Goal: Information Seeking & Learning: Learn about a topic

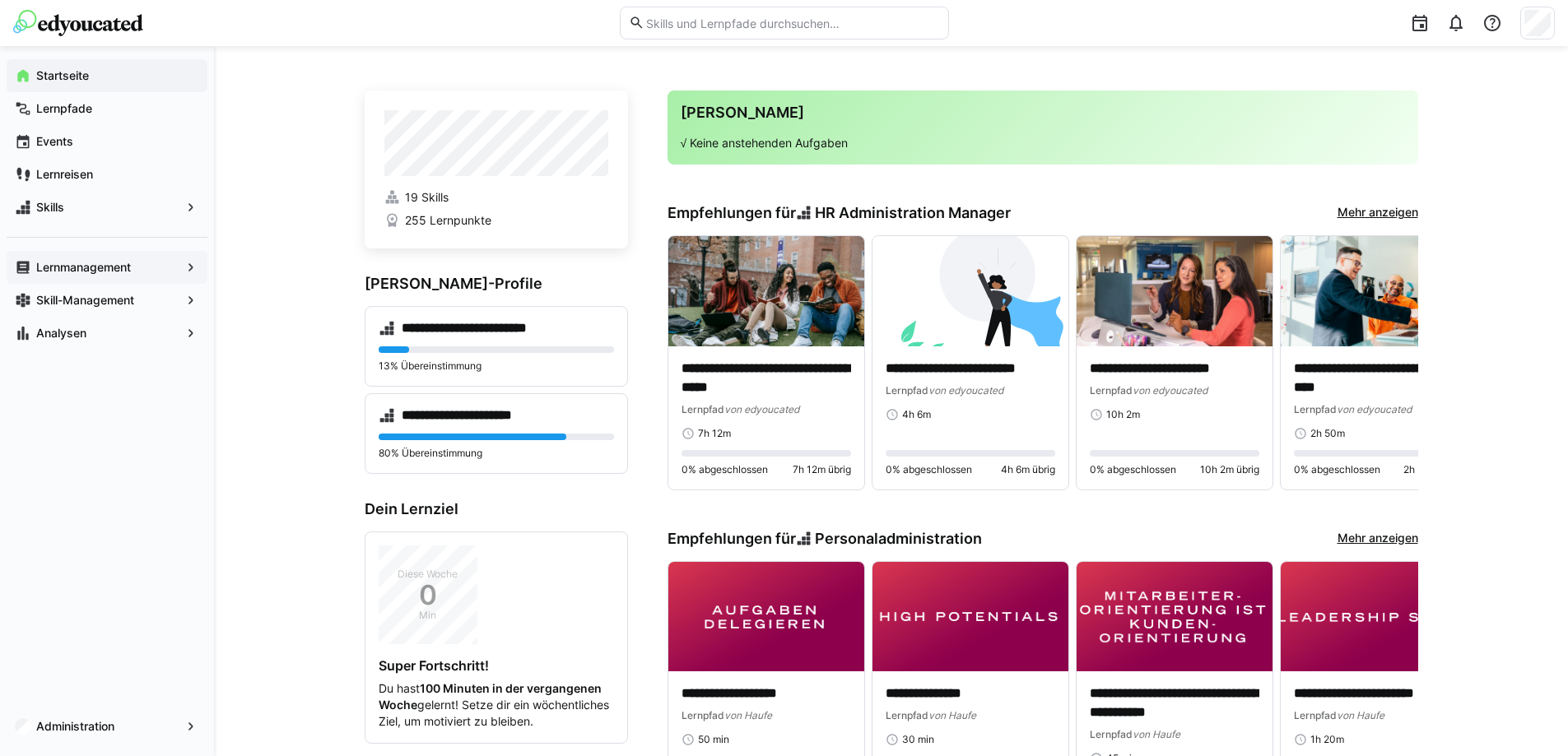
click at [0, 0] on app-navigation-label "Lernmanagement" at bounding box center [0, 0] width 0 height 0
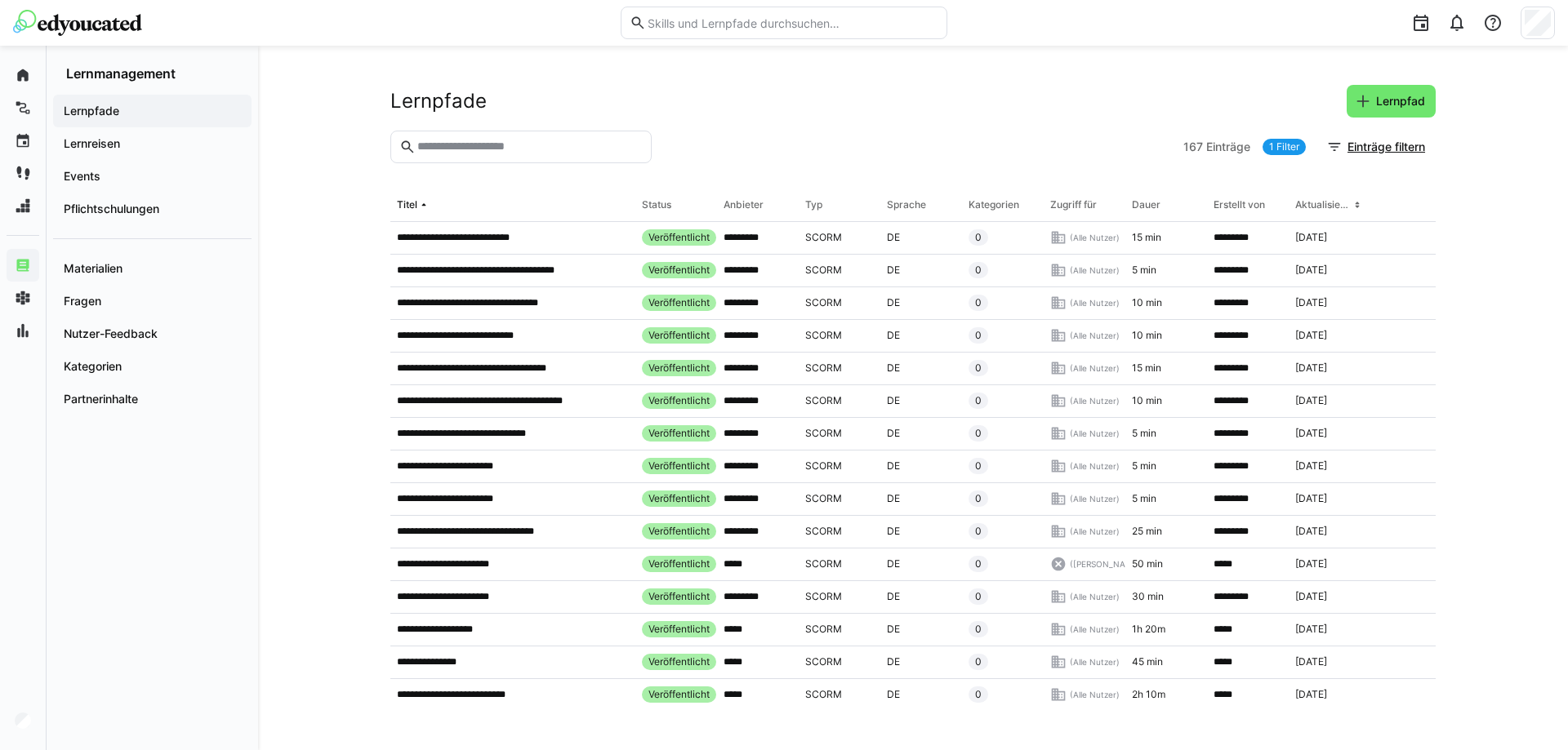
click at [487, 145] on input "text" at bounding box center [529, 147] width 227 height 14
type input "****"
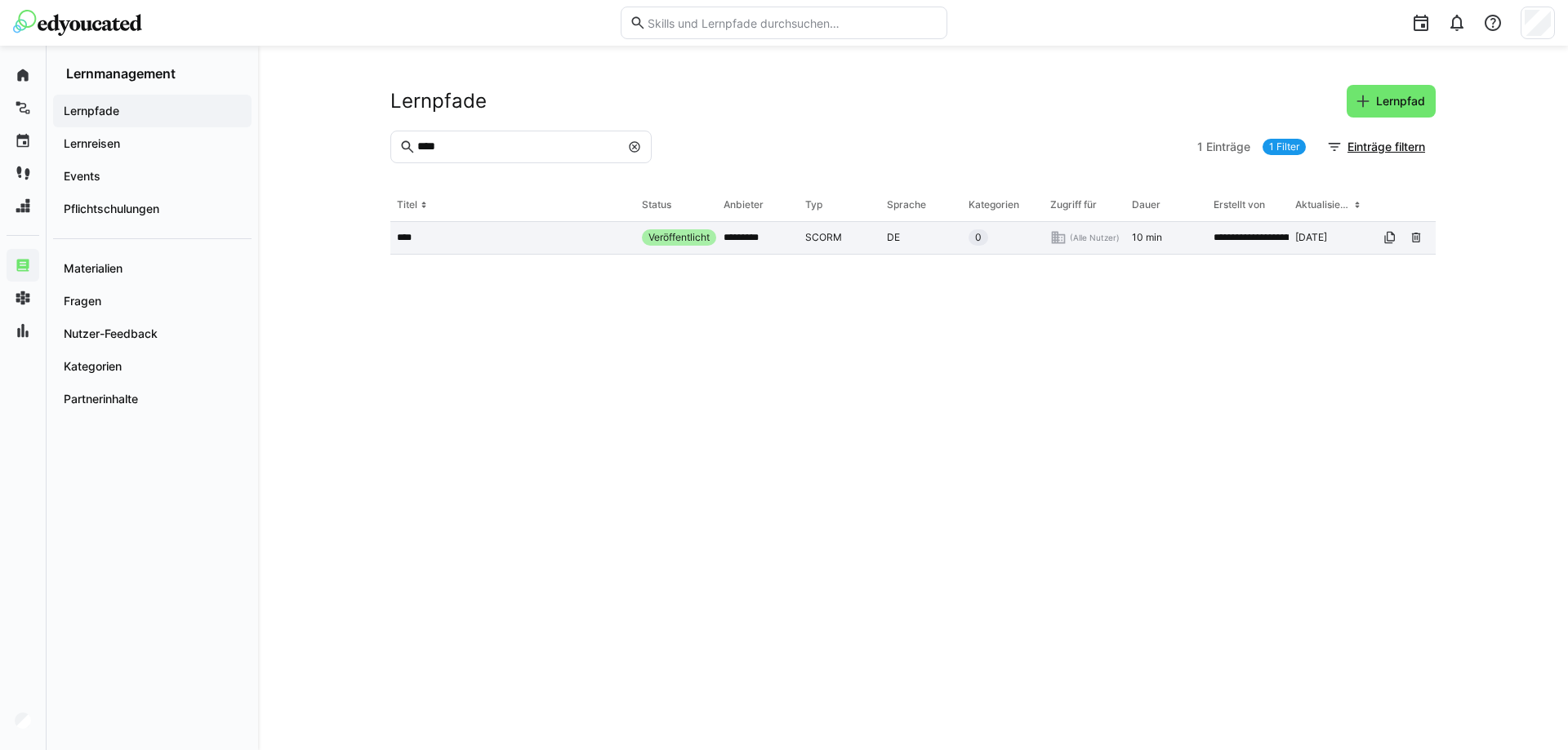
click at [405, 243] on p "****" at bounding box center [408, 238] width 23 height 13
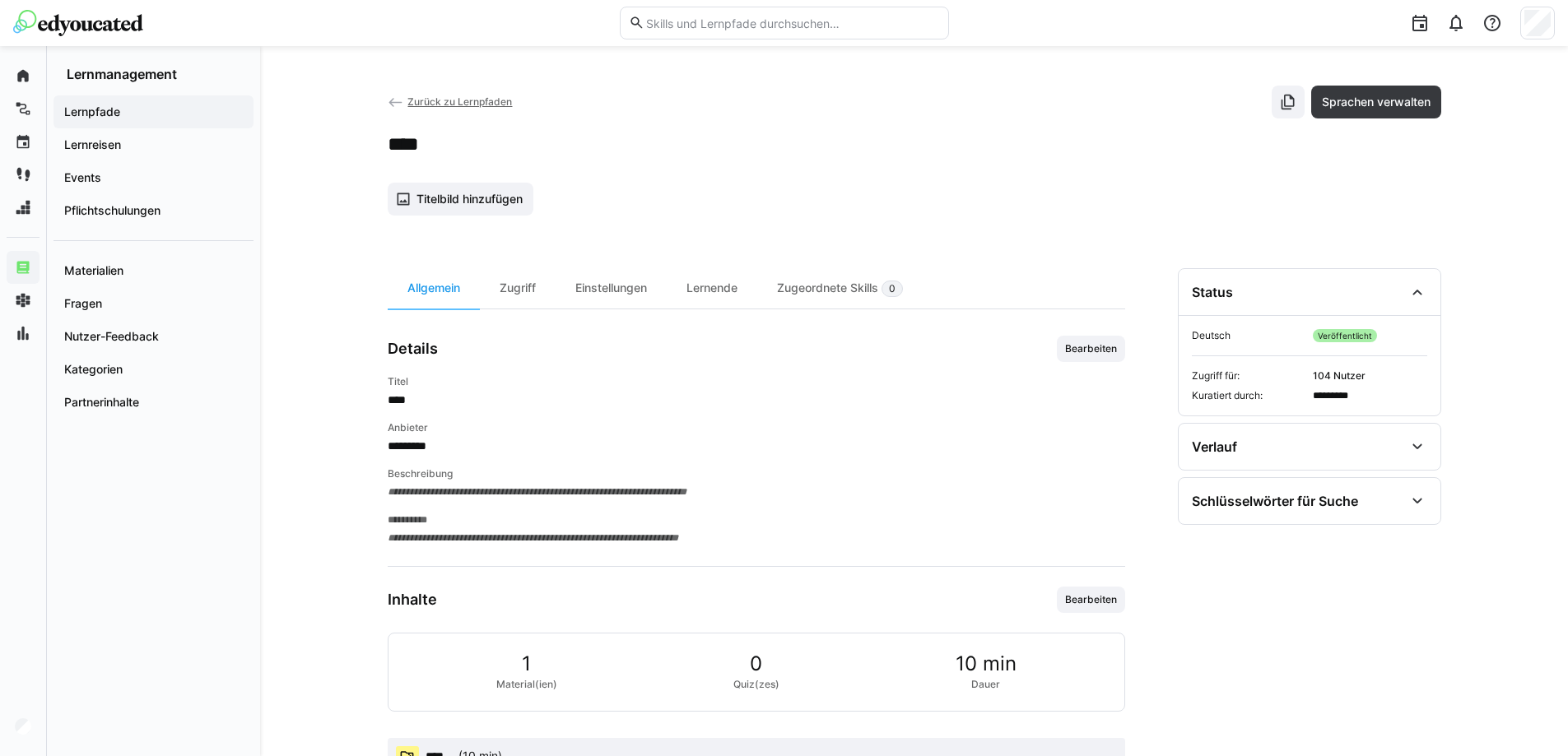
scroll to position [58, 0]
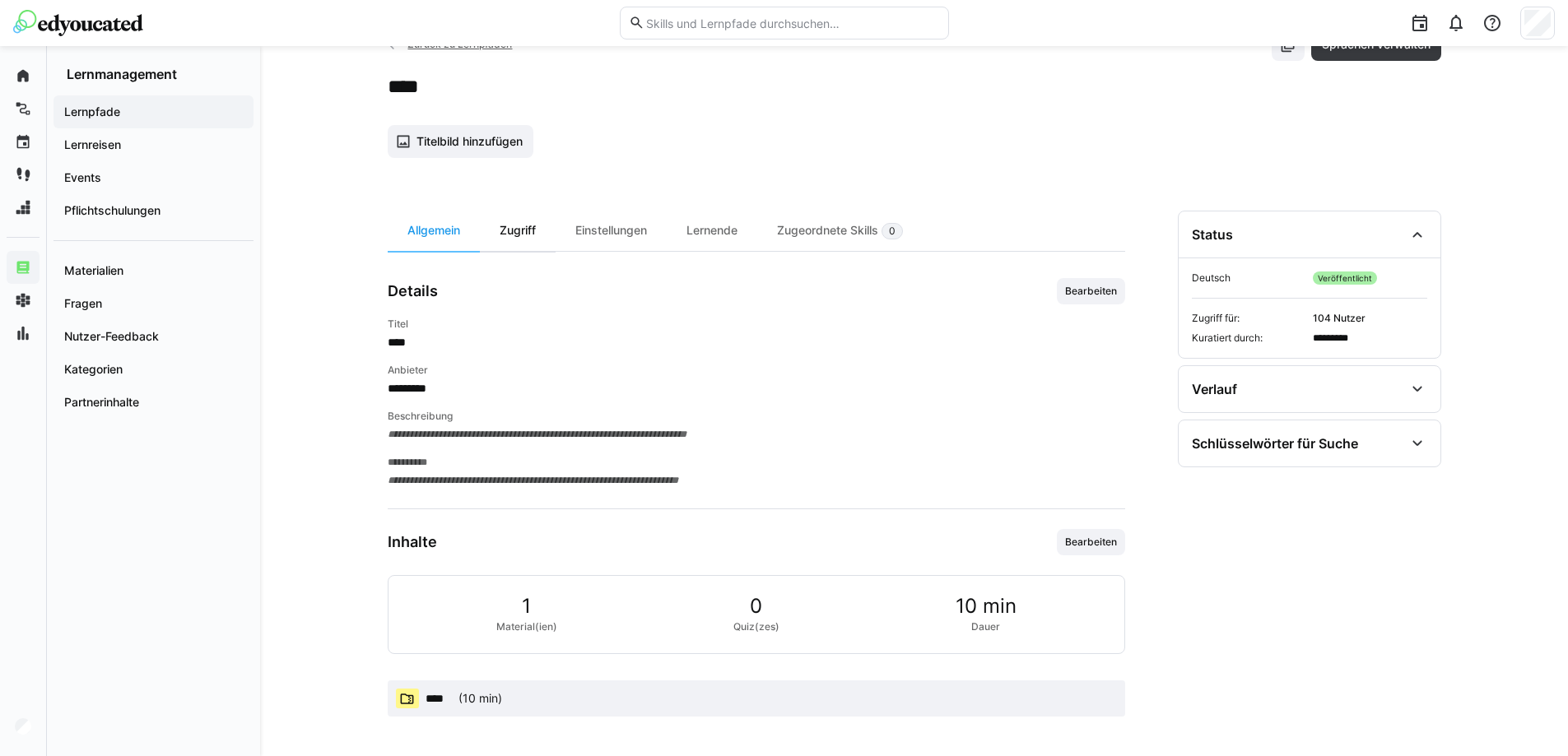
click at [521, 241] on div "Zugriff" at bounding box center [518, 231] width 75 height 41
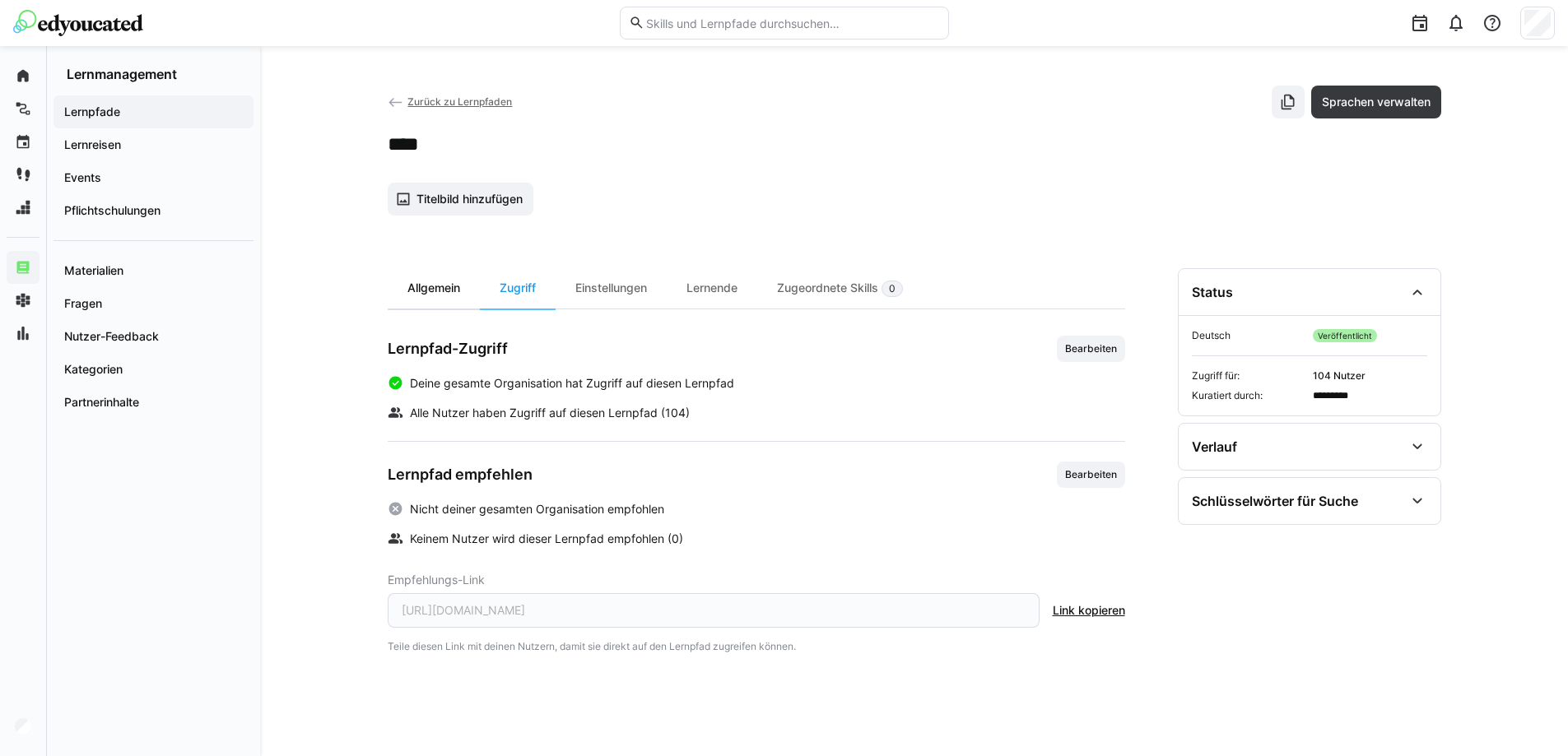
click at [448, 288] on div "Allgemein" at bounding box center [434, 289] width 92 height 41
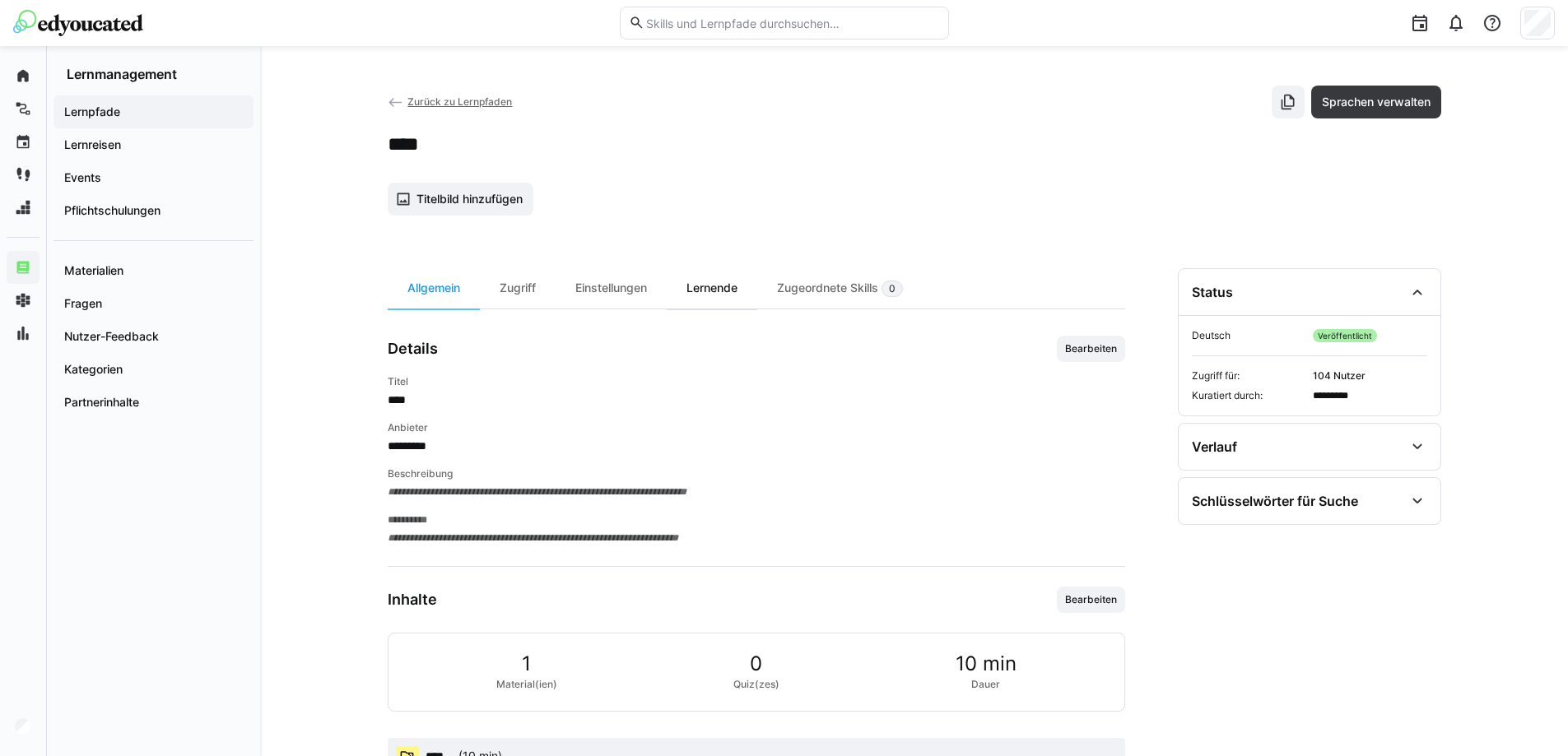
click at [710, 308] on div "Lernende" at bounding box center [713, 289] width 91 height 41
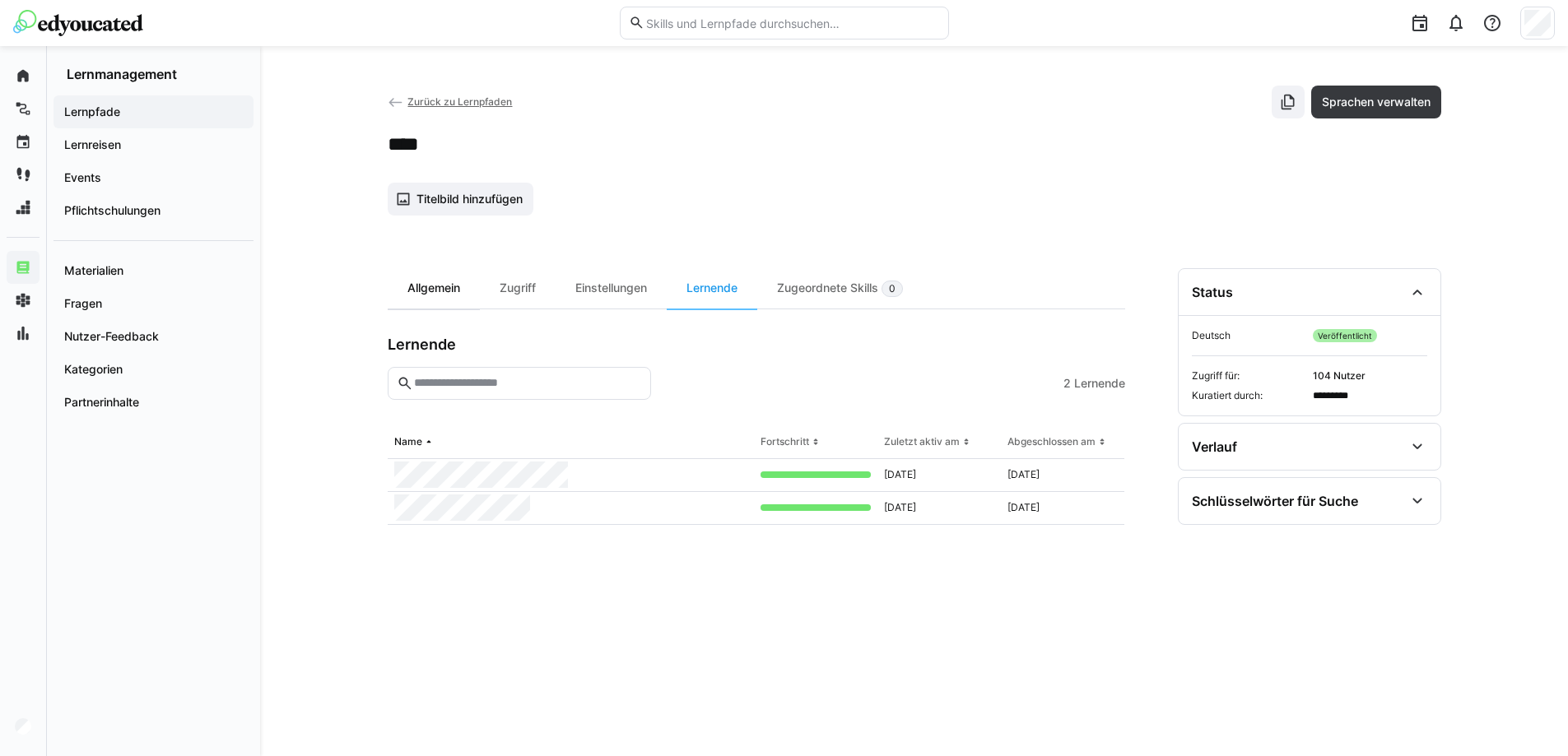
click at [442, 297] on div "Allgemein" at bounding box center [434, 289] width 92 height 41
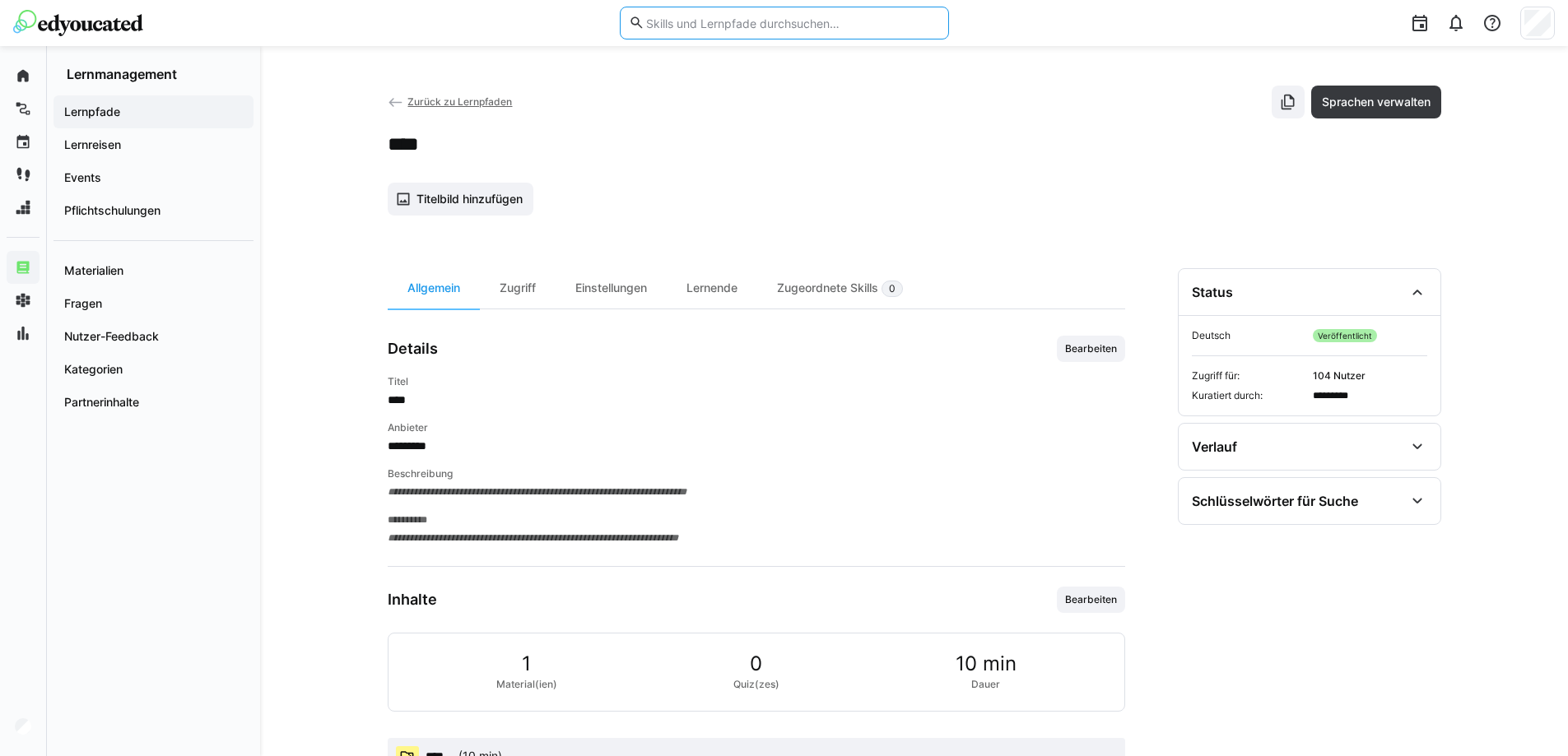
click at [767, 19] on input "text" at bounding box center [792, 22] width 294 height 14
type input "rexx"
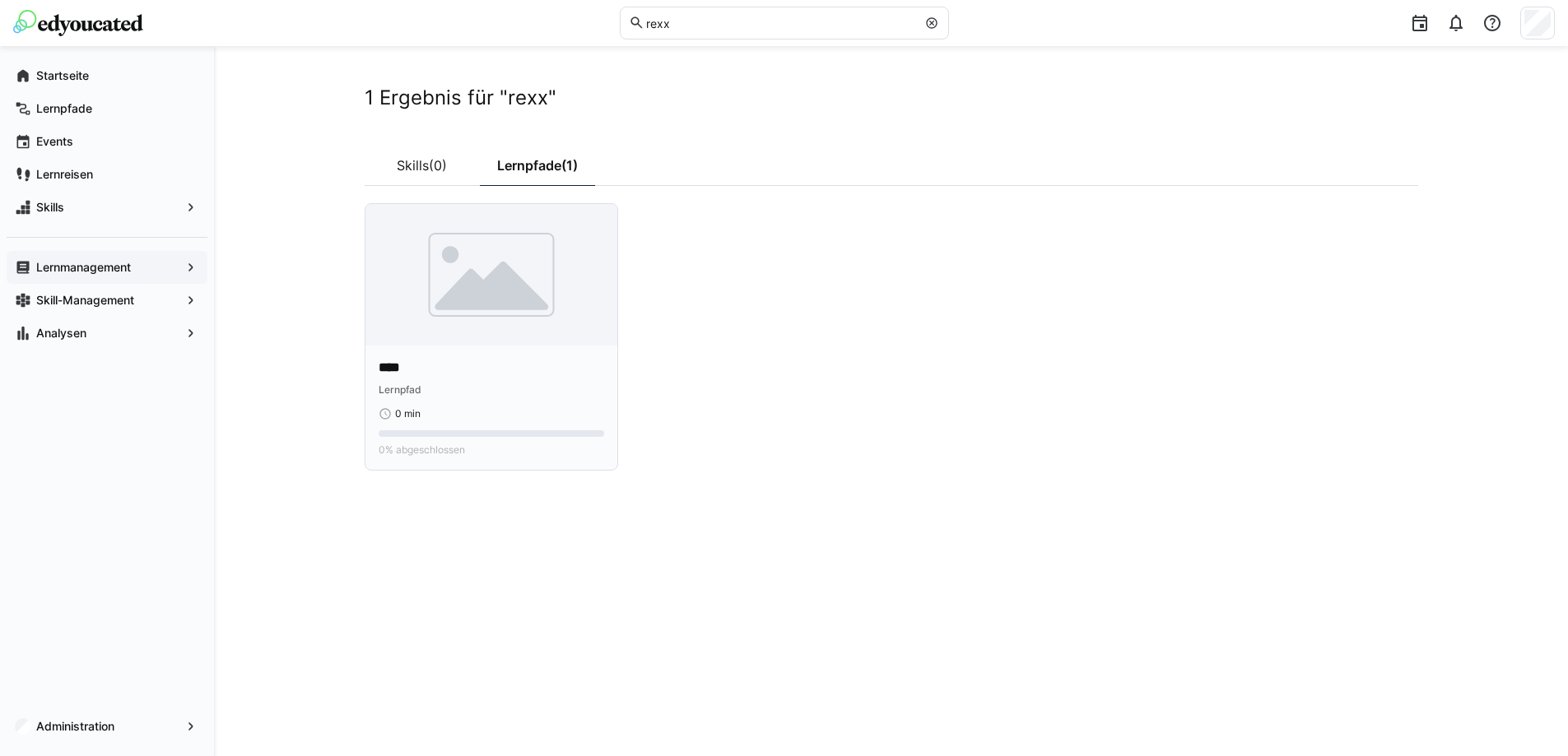
drag, startPoint x: 471, startPoint y: 303, endPoint x: 475, endPoint y: 294, distance: 9.8
click at [470, 302] on img at bounding box center [491, 274] width 252 height 142
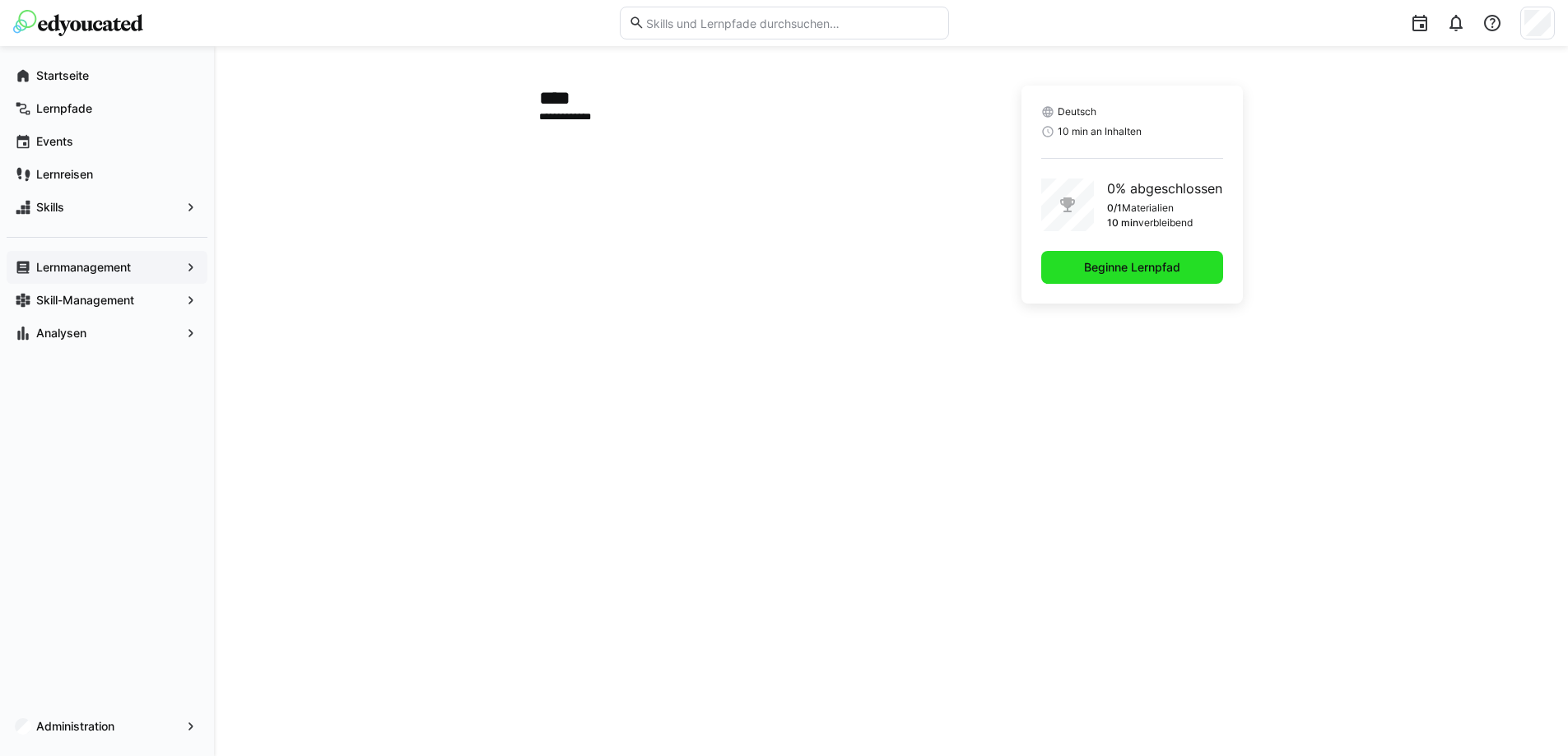
click at [1110, 266] on span "Beginne Lernpfad" at bounding box center [1132, 267] width 101 height 16
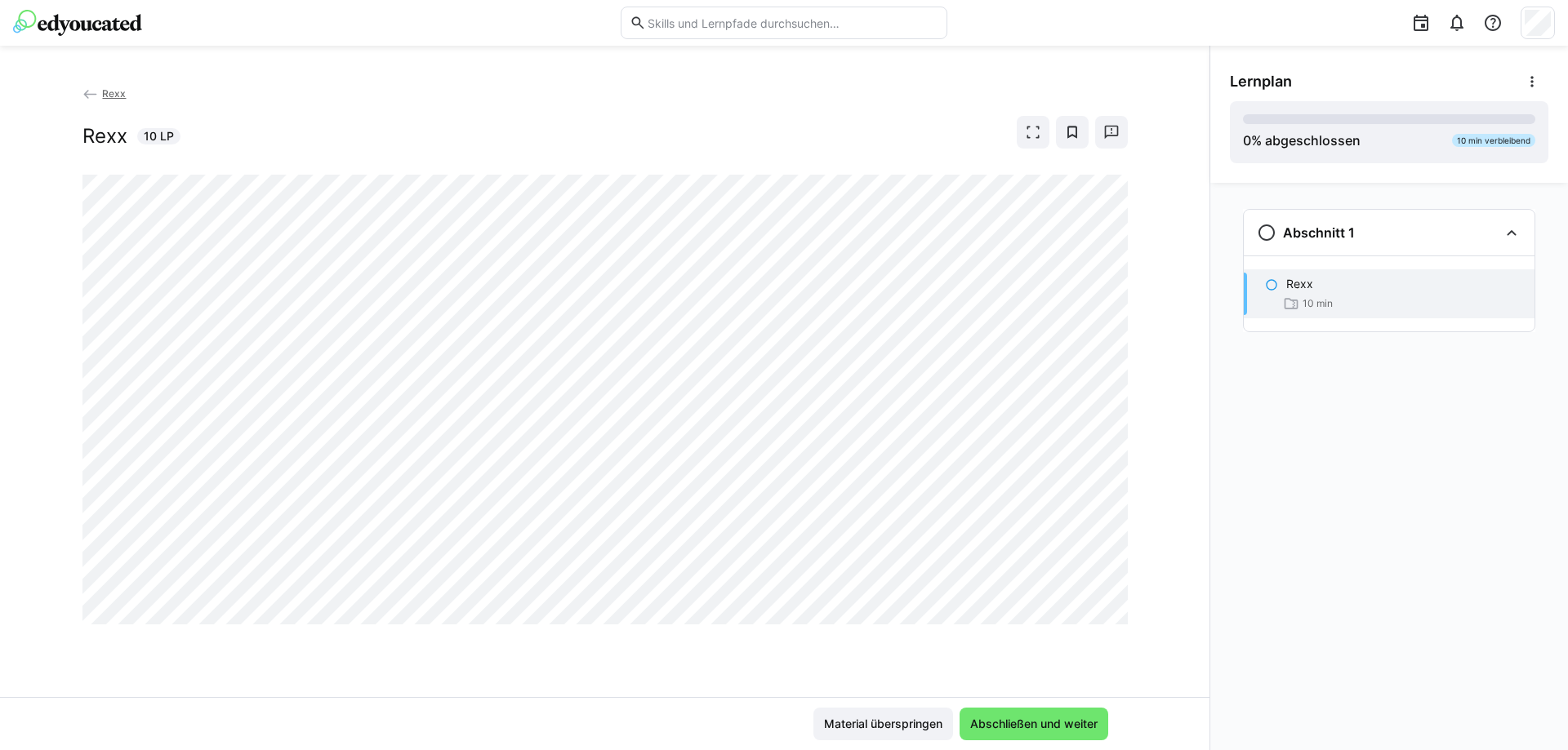
click at [340, 30] on div at bounding box center [311, 22] width 596 height 26
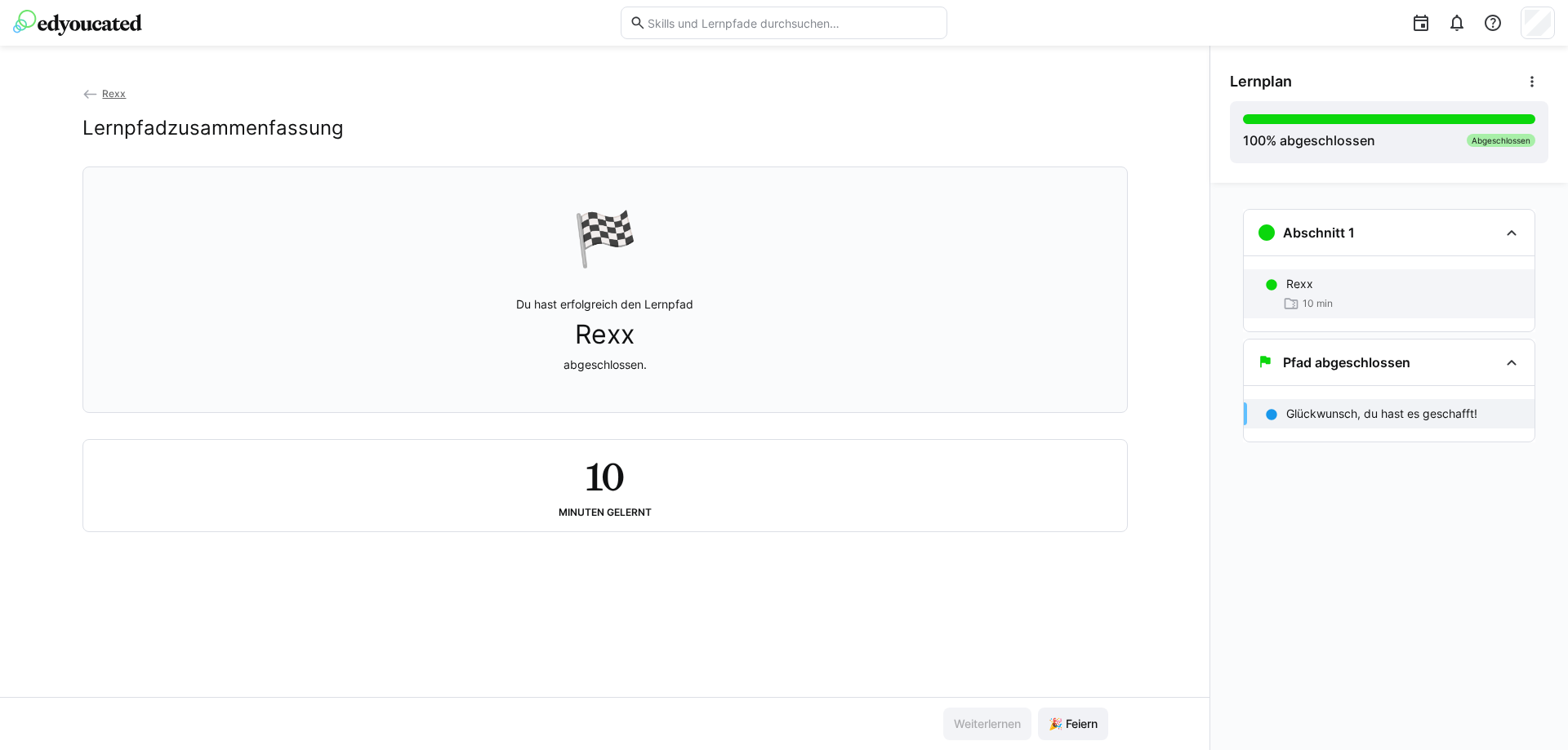
click at [1381, 293] on div "Rexx 10 min" at bounding box center [1389, 293] width 291 height 49
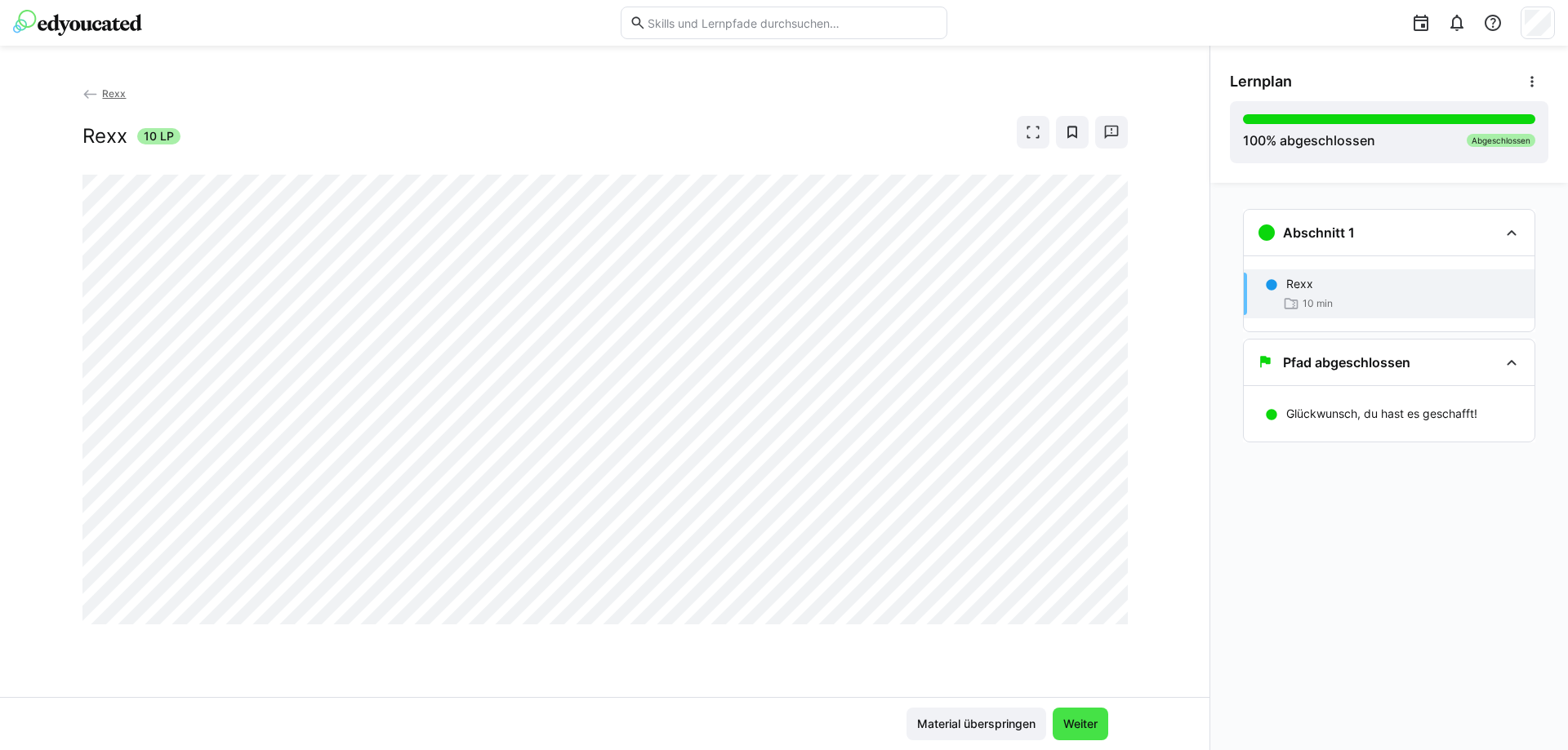
click at [1082, 721] on span "Weiter" at bounding box center [1079, 724] width 39 height 16
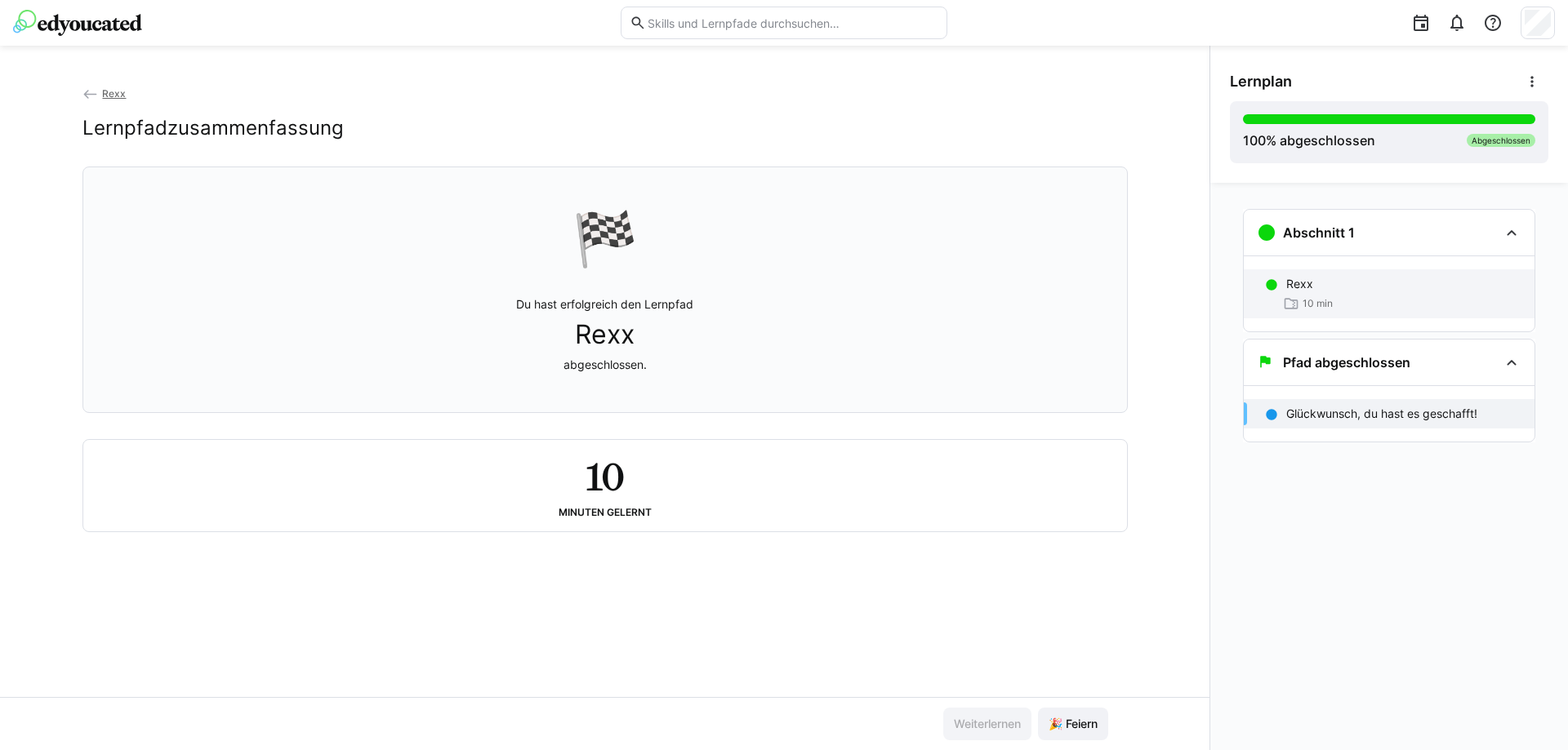
click at [1304, 289] on p "Rexx" at bounding box center [1300, 284] width 27 height 16
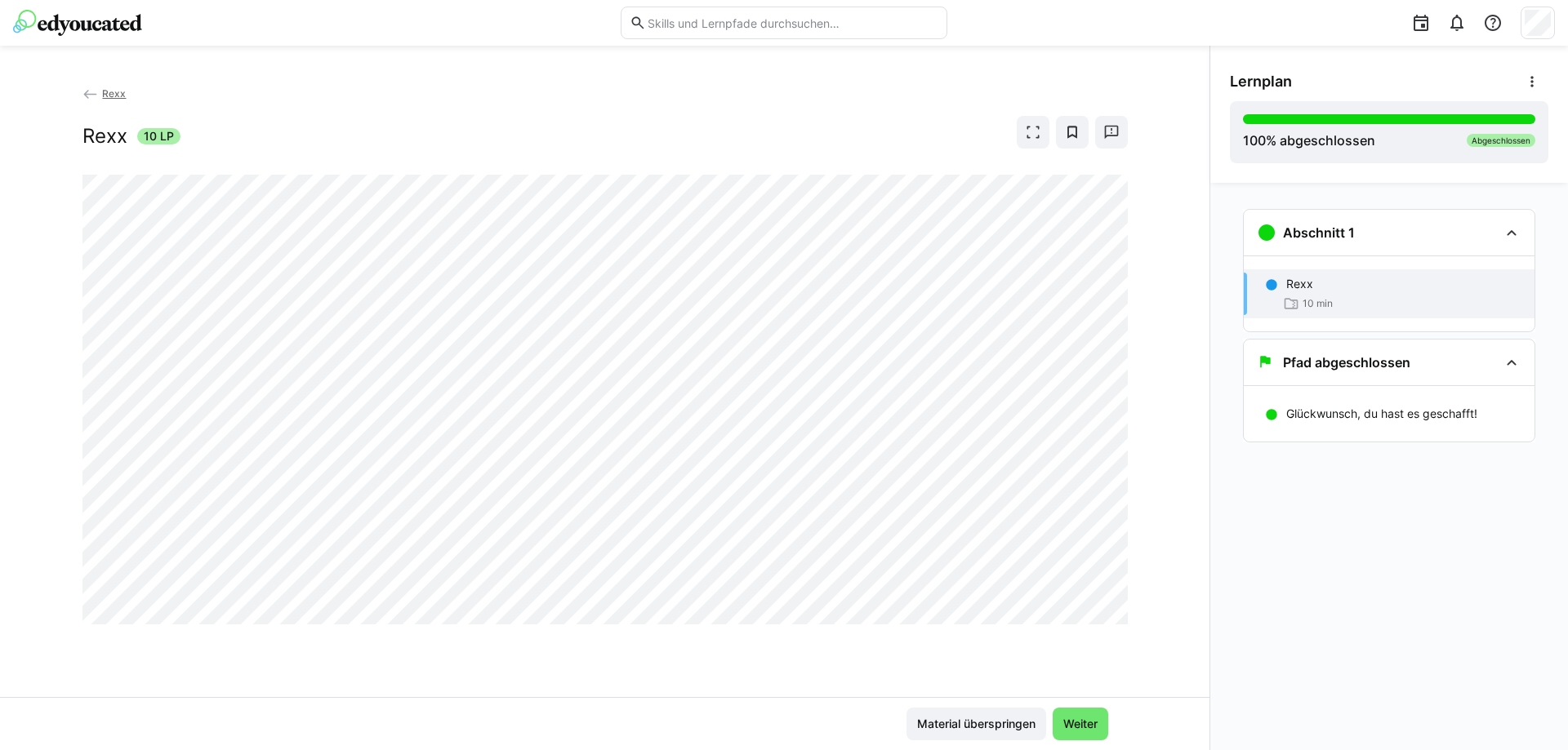
click at [121, 90] on span "Rexx" at bounding box center [114, 93] width 24 height 12
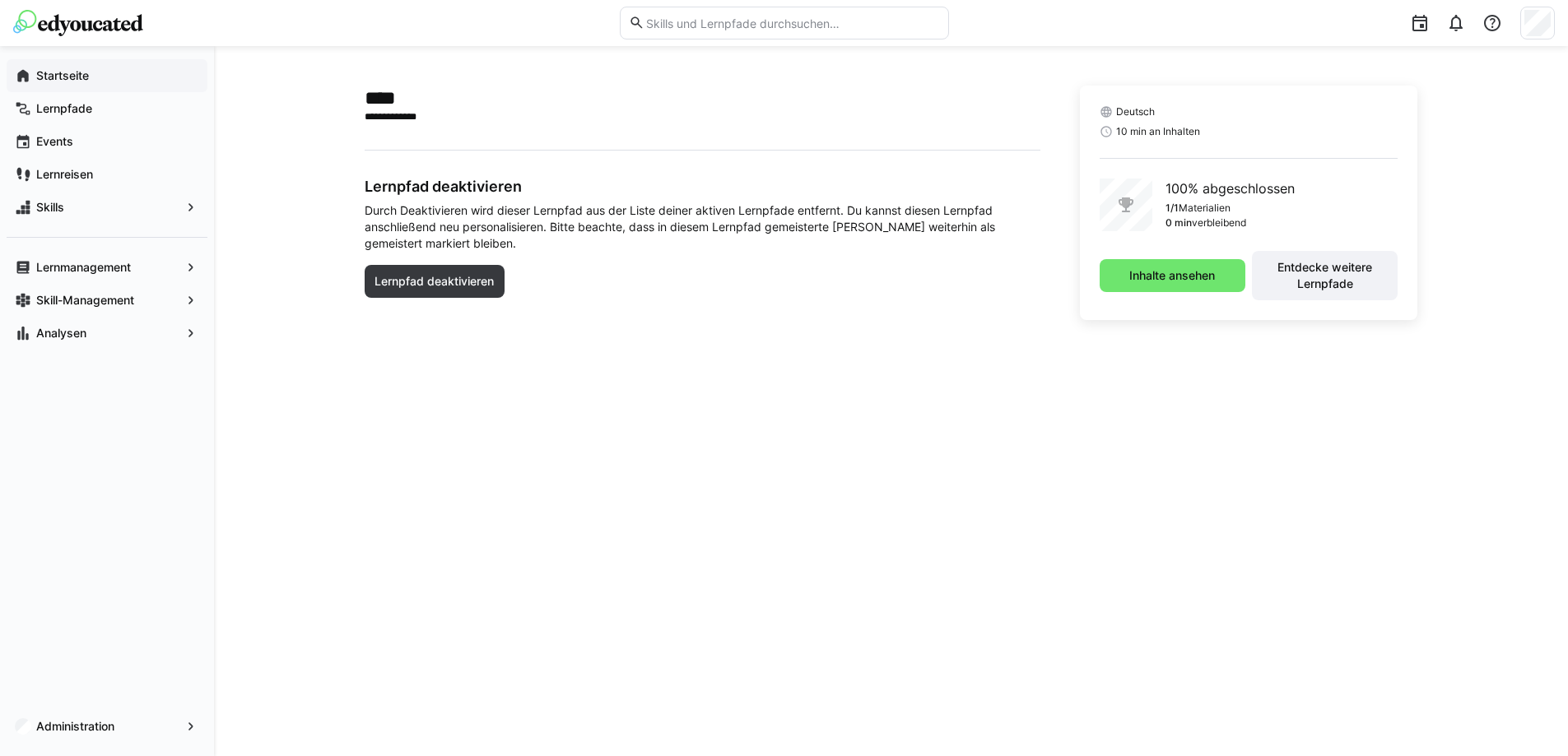
click at [92, 91] on div "Startseite" at bounding box center [107, 75] width 201 height 33
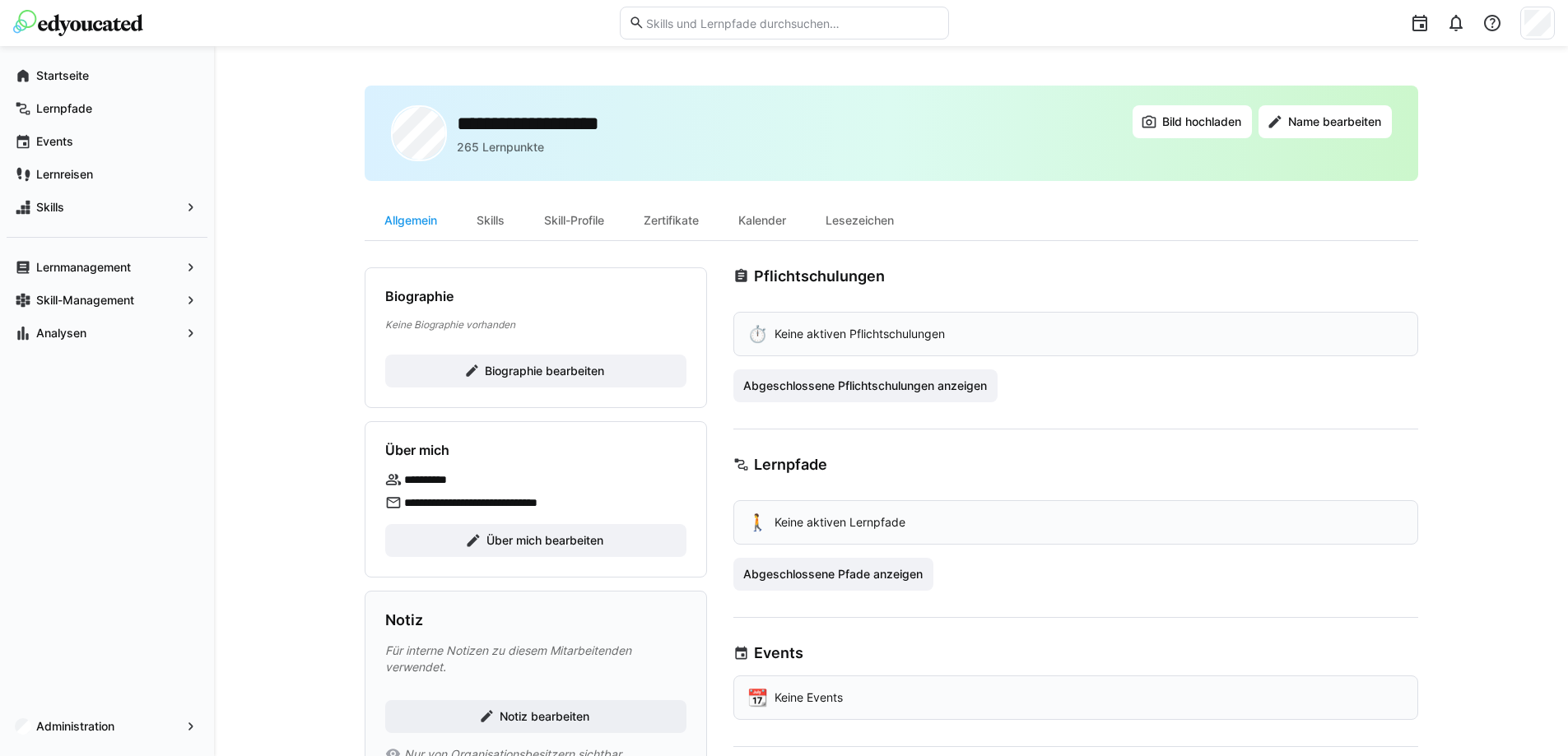
scroll to position [82, 0]
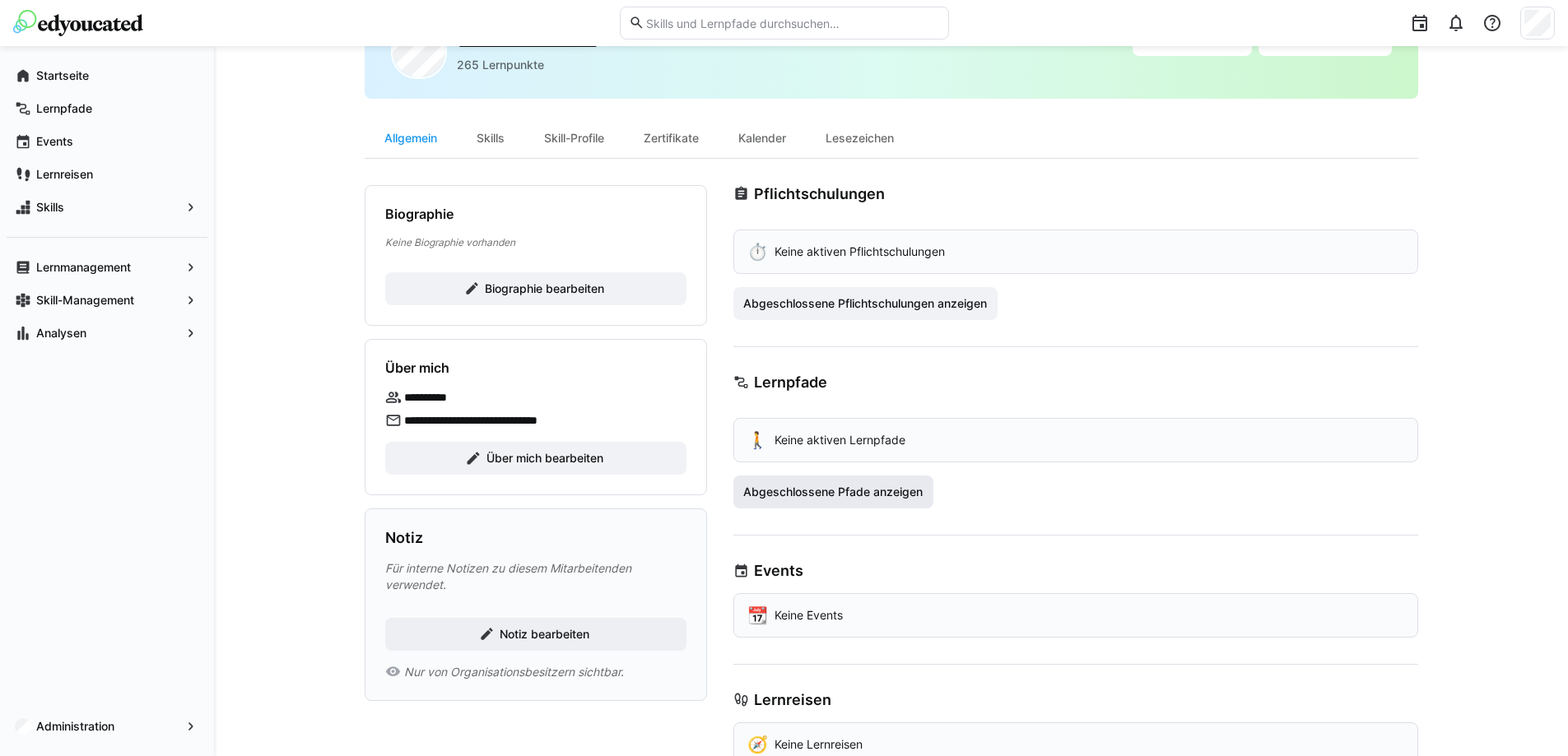
click at [809, 494] on span "Abgeschlossene Pfade anzeigen" at bounding box center [832, 491] width 184 height 16
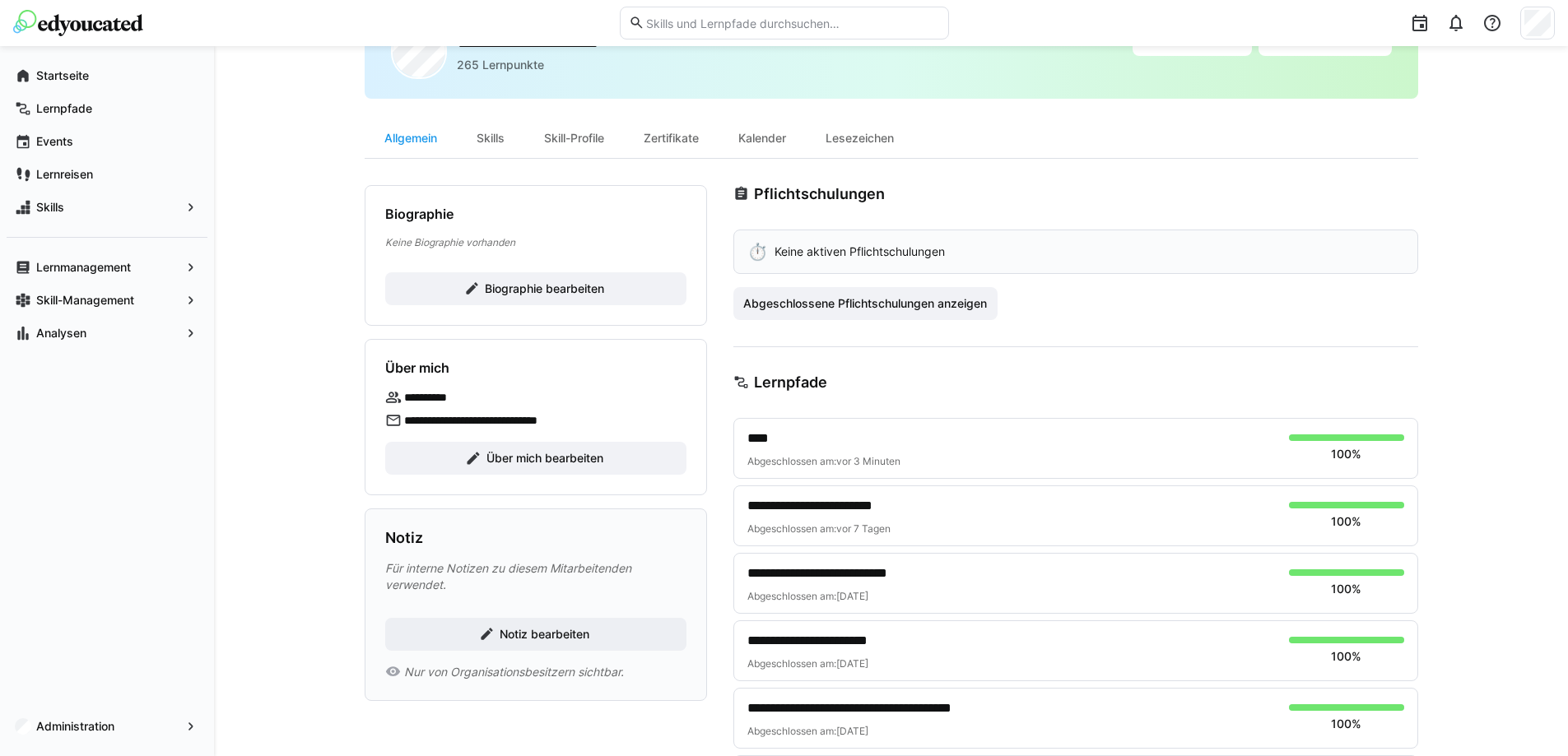
scroll to position [0, 0]
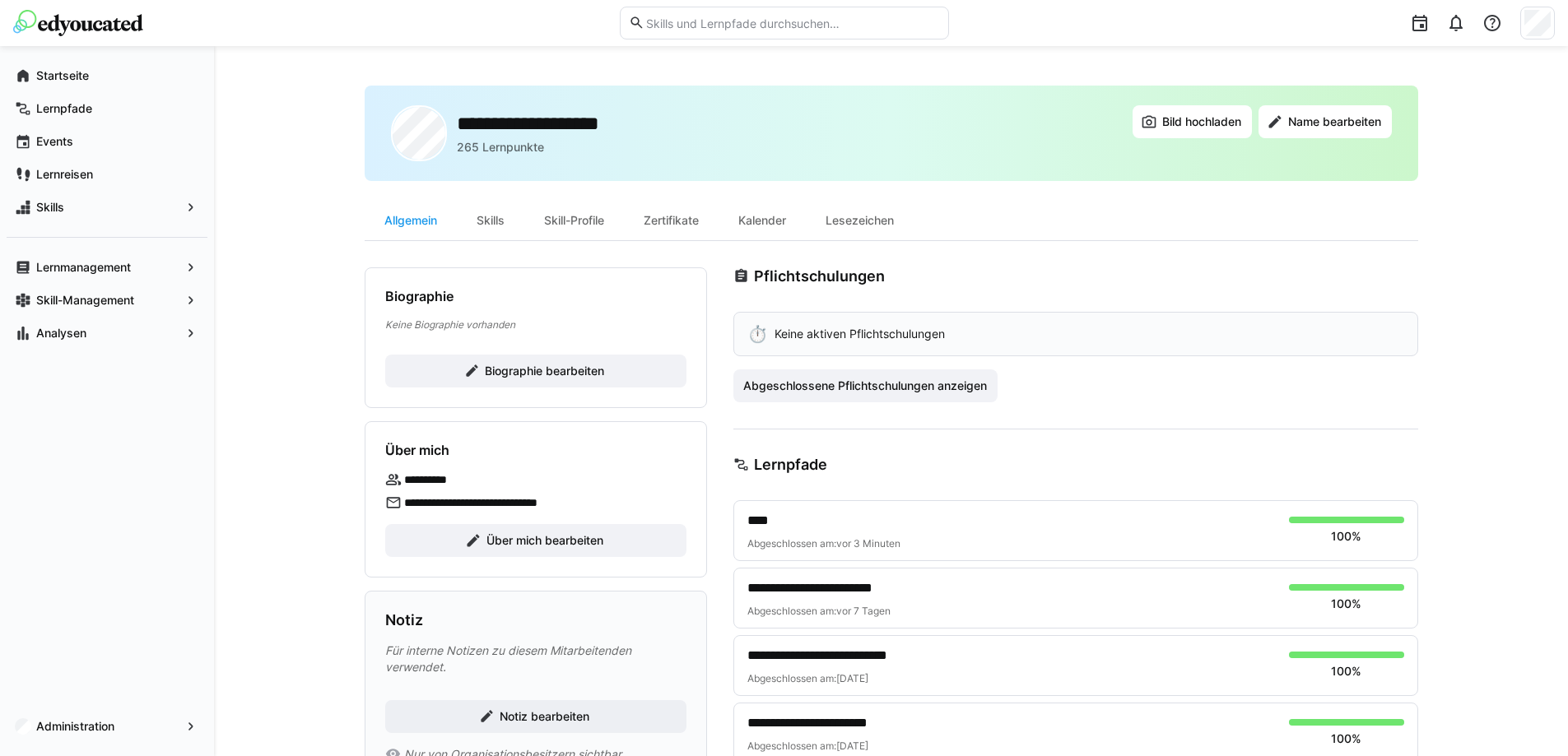
click at [119, 26] on img at bounding box center [78, 22] width 130 height 26
